Goal: Task Accomplishment & Management: Use online tool/utility

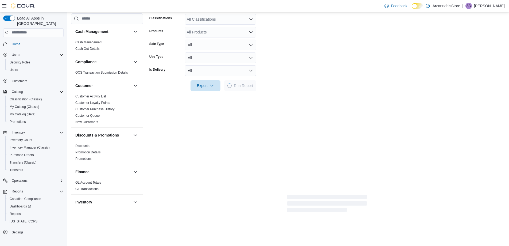
scroll to position [331, 0]
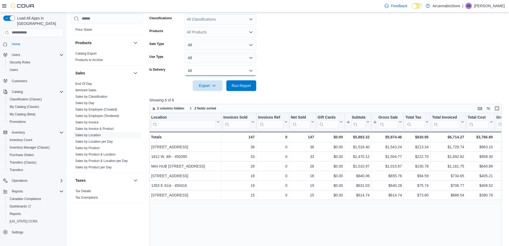
click at [221, 70] on button "All" at bounding box center [221, 70] width 72 height 11
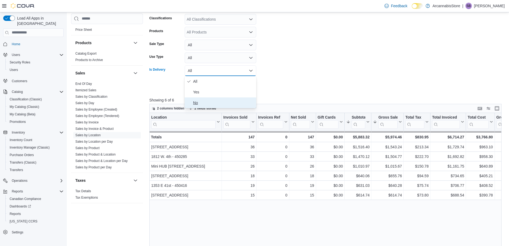
click at [195, 99] on span "No" at bounding box center [223, 102] width 61 height 6
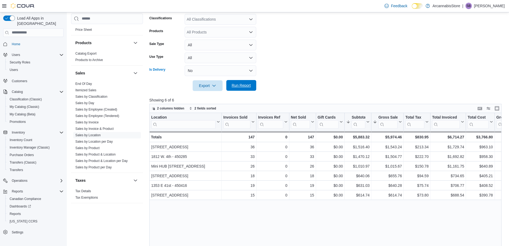
click at [241, 82] on span "Run Report" at bounding box center [242, 85] width 24 height 11
click at [214, 71] on button "No" at bounding box center [221, 70] width 72 height 11
click at [201, 82] on span "All" at bounding box center [223, 81] width 61 height 6
click at [236, 80] on span "Run Report" at bounding box center [242, 85] width 24 height 11
click at [235, 82] on span "Run Report" at bounding box center [242, 85] width 24 height 11
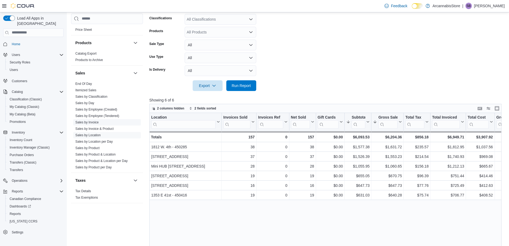
click at [80, 122] on link "Sales by Invoice" at bounding box center [86, 122] width 23 height 4
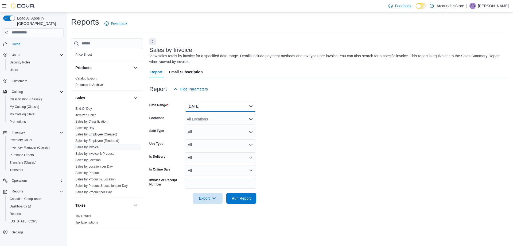
click at [197, 109] on button "Yesterday" at bounding box center [221, 106] width 72 height 11
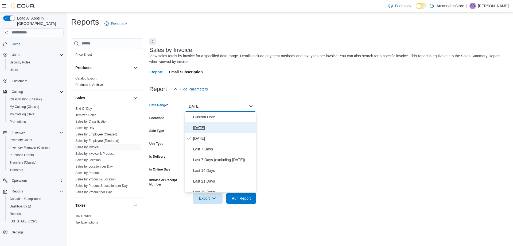
click at [199, 125] on span "Today" at bounding box center [223, 127] width 61 height 6
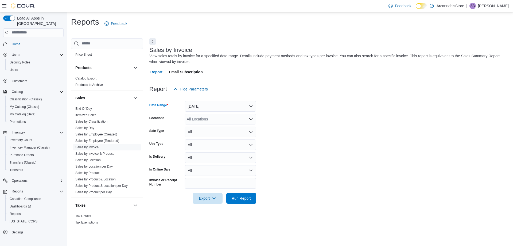
click at [206, 122] on div "All Locations" at bounding box center [221, 119] width 72 height 11
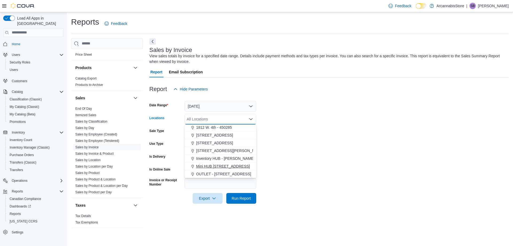
drag, startPoint x: 226, startPoint y: 167, endPoint x: 229, endPoint y: 167, distance: 3.2
click at [226, 167] on span "Mini HUB 6528 Victoria Dr - 450239" at bounding box center [223, 165] width 54 height 5
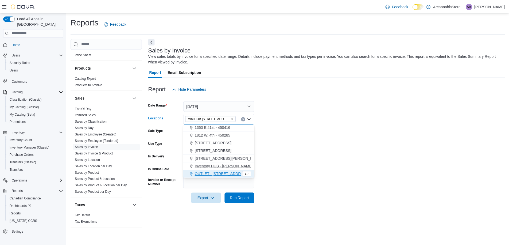
scroll to position [16, 0]
click at [296, 169] on form "Date Range Today Locations Mini HUB 6528 Victoria Dr - 450239 Combo box. Select…" at bounding box center [328, 148] width 359 height 109
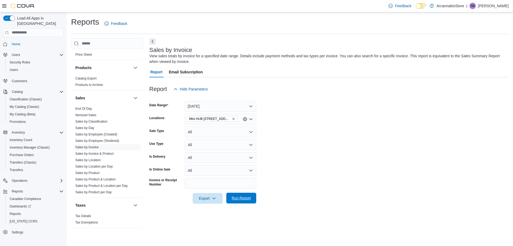
click at [247, 201] on span "Run Report" at bounding box center [242, 197] width 24 height 11
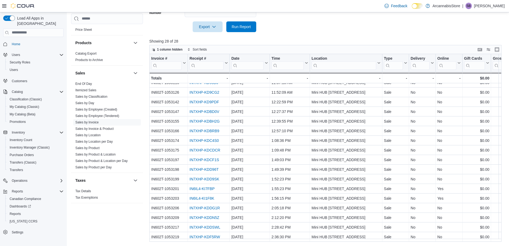
scroll to position [114, 0]
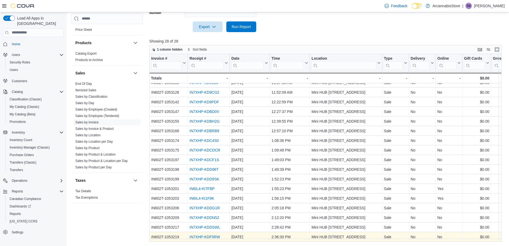
click at [211, 235] on link "IN7XHP-KDF5RW" at bounding box center [204, 236] width 30 height 4
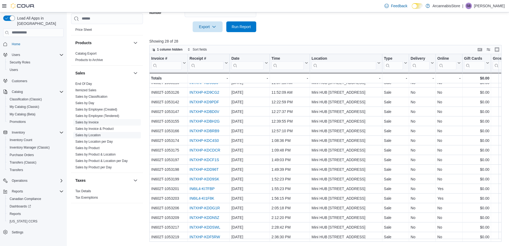
click at [89, 134] on link "Sales by Location" at bounding box center [87, 135] width 25 height 4
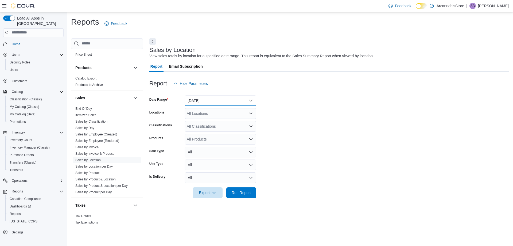
click at [196, 102] on button "Yesterday" at bounding box center [221, 100] width 72 height 11
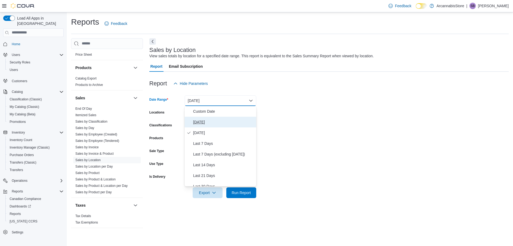
click at [196, 120] on span "Today" at bounding box center [223, 122] width 61 height 6
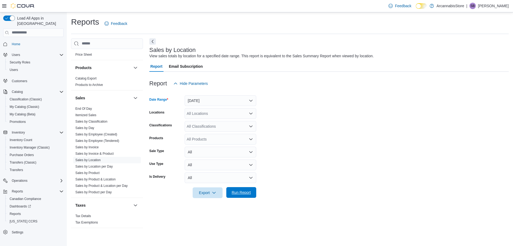
click at [235, 194] on span "Run Report" at bounding box center [241, 191] width 19 height 5
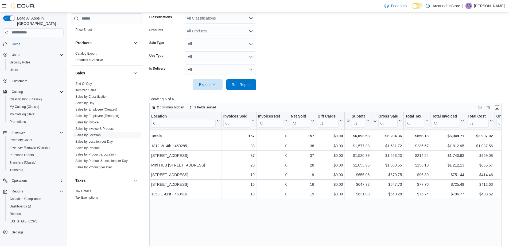
scroll to position [27, 0]
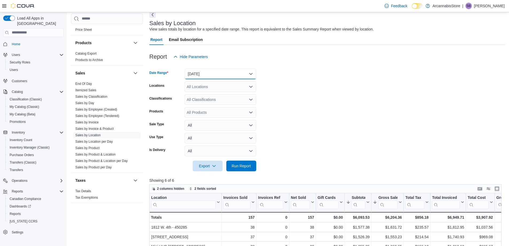
click at [193, 71] on button "Today" at bounding box center [221, 73] width 72 height 11
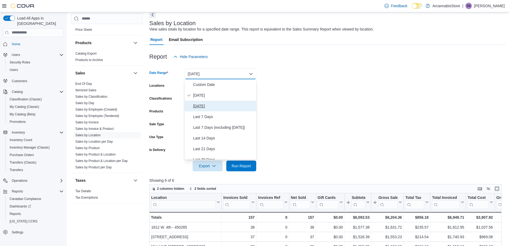
click at [202, 109] on button "Yesterday" at bounding box center [221, 105] width 72 height 11
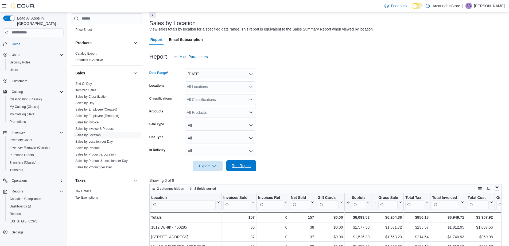
click at [234, 165] on span "Run Report" at bounding box center [241, 165] width 19 height 5
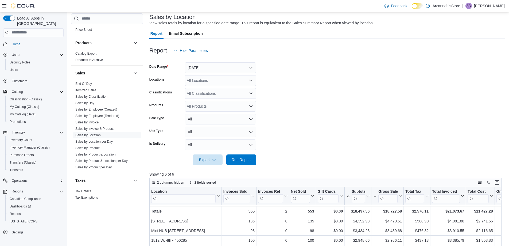
scroll to position [27, 0]
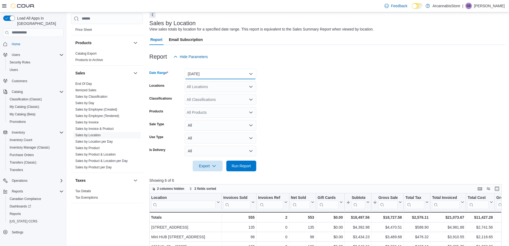
click at [197, 75] on button "Yesterday" at bounding box center [221, 73] width 72 height 11
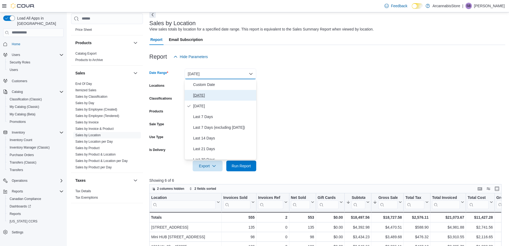
click at [198, 96] on span "Today" at bounding box center [223, 95] width 61 height 6
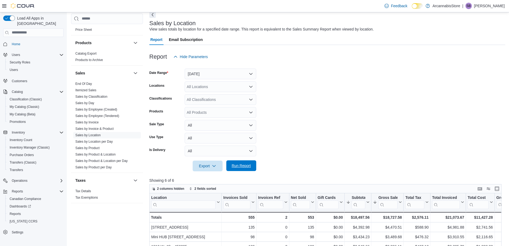
click at [237, 165] on span "Run Report" at bounding box center [241, 165] width 19 height 5
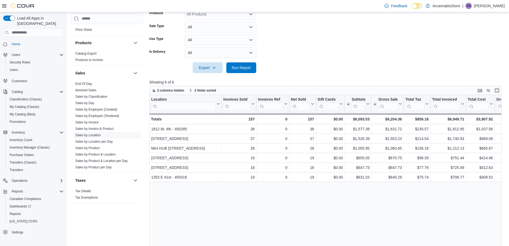
scroll to position [134, 0]
